Goal: Task Accomplishment & Management: Manage account settings

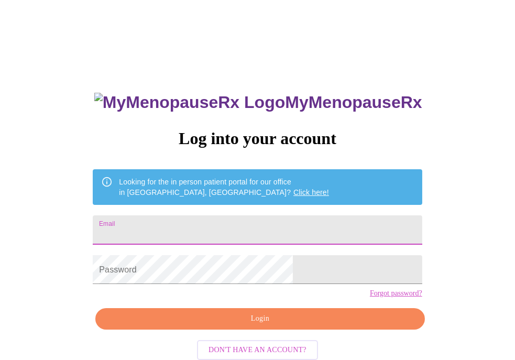
click at [182, 227] on input "Email" at bounding box center [257, 229] width 329 height 29
type input "[PERSON_NAME][EMAIL_ADDRESS][DOMAIN_NAME]"
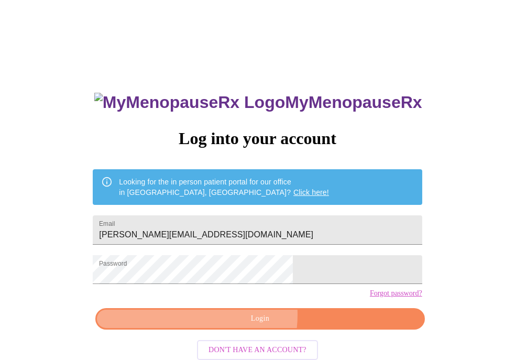
click at [235, 325] on span "Login" at bounding box center [259, 318] width 305 height 13
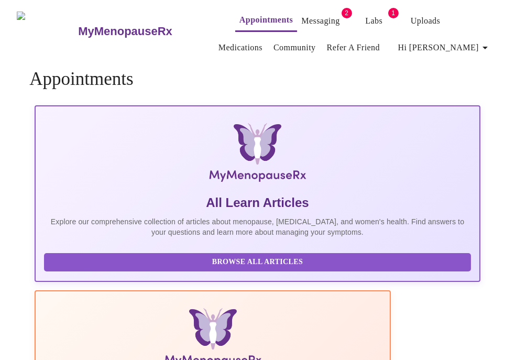
click at [301, 16] on link "Messaging" at bounding box center [320, 21] width 38 height 15
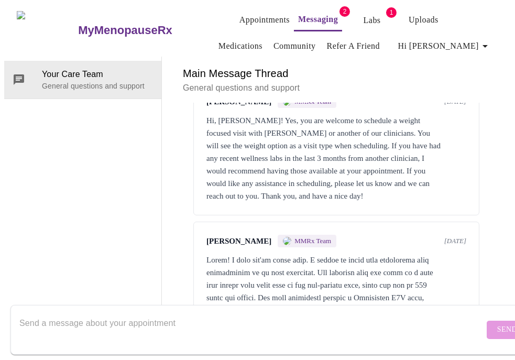
scroll to position [145, 0]
